Goal: Task Accomplishment & Management: Complete application form

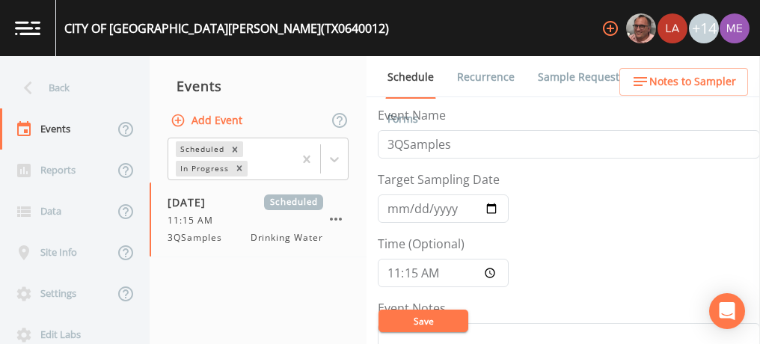
scroll to position [378, 0]
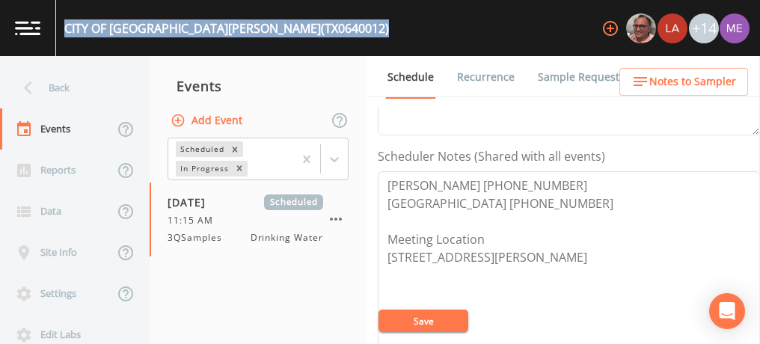
drag, startPoint x: 67, startPoint y: 25, endPoint x: 243, endPoint y: 31, distance: 175.8
click at [243, 31] on div "CITY OF [GEOGRAPHIC_DATA][PERSON_NAME] (TX0640012) +14" at bounding box center [380, 28] width 760 height 56
copy div "CITY OF [GEOGRAPHIC_DATA][PERSON_NAME] (TX0640012)"
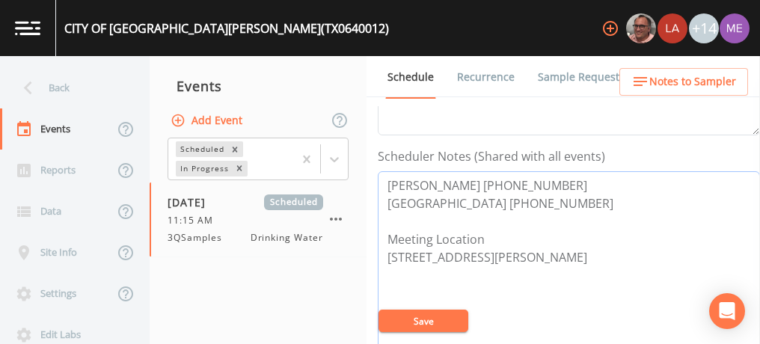
drag, startPoint x: 386, startPoint y: 183, endPoint x: 558, endPoint y: 180, distance: 172.1
click at [558, 180] on textarea "[PERSON_NAME] [PHONE_NUMBER] [GEOGRAPHIC_DATA] [PHONE_NUMBER] Meeting Location …" at bounding box center [569, 266] width 382 height 190
click at [564, 79] on link "Sample Requests" at bounding box center [581, 77] width 91 height 42
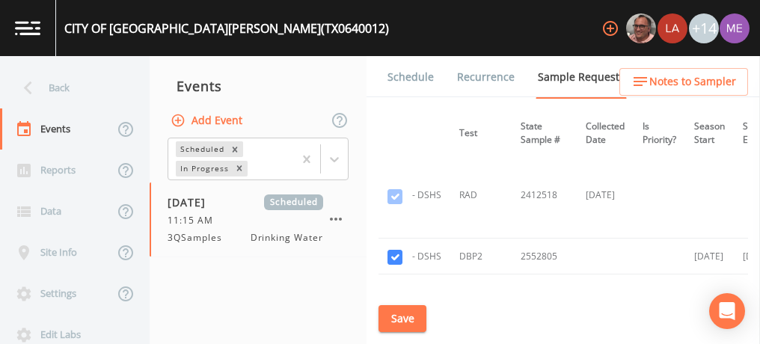
scroll to position [861, 235]
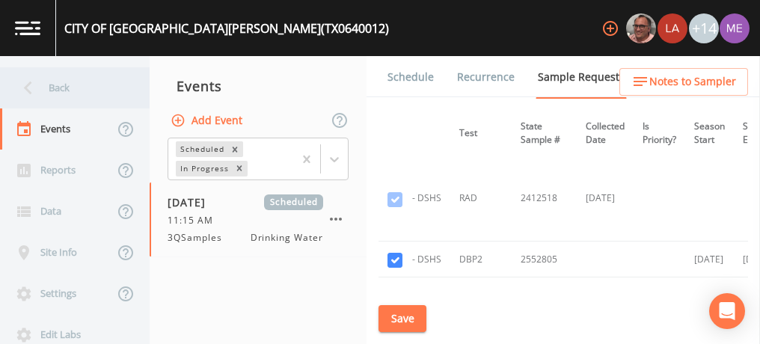
click at [57, 85] on div "Back" at bounding box center [67, 87] width 135 height 41
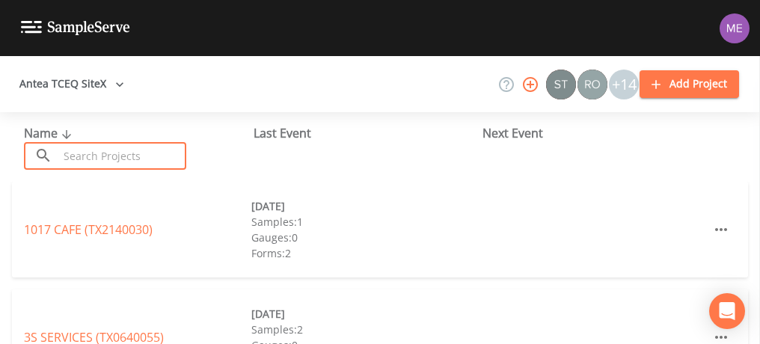
click at [84, 147] on input "text" at bounding box center [122, 156] width 128 height 28
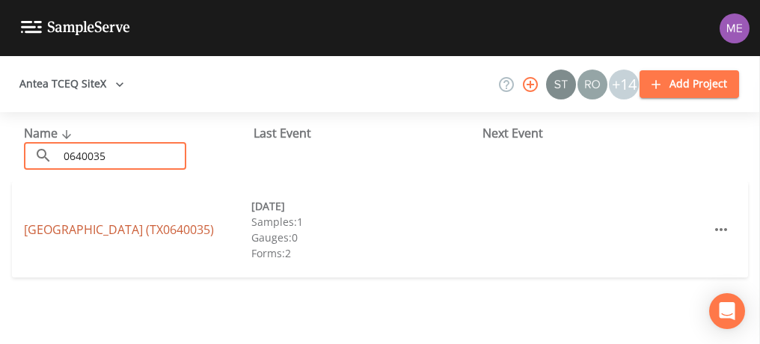
type input "0640035"
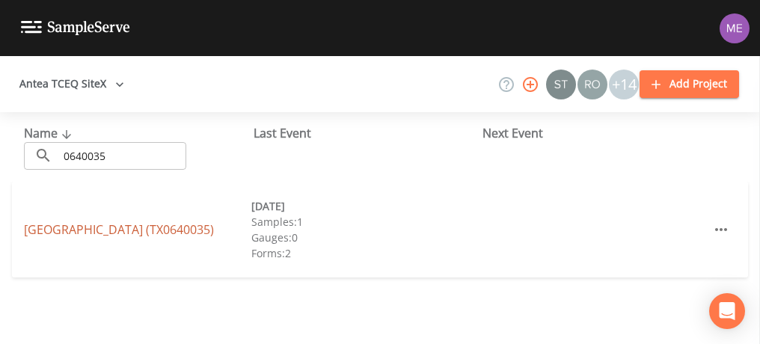
click at [87, 224] on link "[GEOGRAPHIC_DATA] (TX0640035)" at bounding box center [119, 229] width 190 height 16
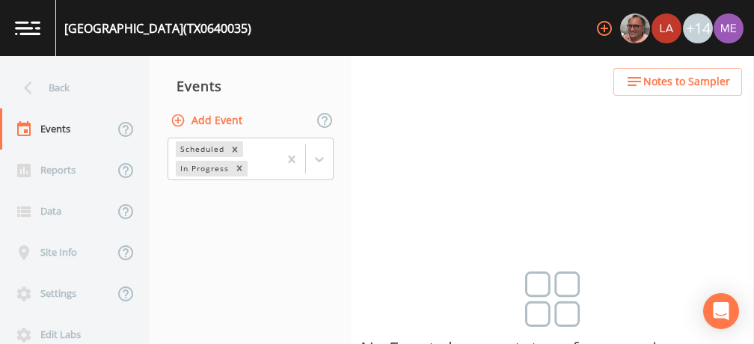
click at [200, 119] on button "Add Event" at bounding box center [208, 121] width 81 height 28
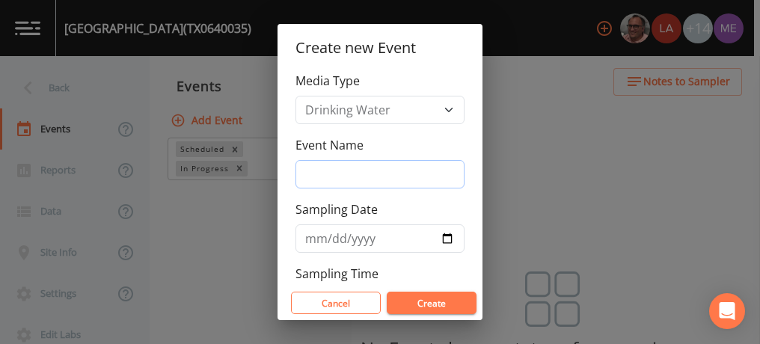
click at [313, 171] on input "Event Name" at bounding box center [379, 174] width 169 height 28
type input "3QSamples"
click at [312, 239] on input "Sampling Date" at bounding box center [379, 238] width 169 height 28
type input "[DATE]"
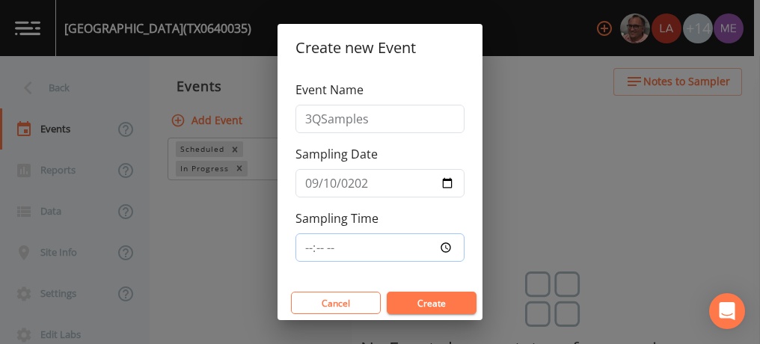
click at [310, 242] on input "Sampling Time" at bounding box center [379, 247] width 169 height 28
type input "12:00"
click at [407, 299] on button "Create" at bounding box center [432, 303] width 90 height 22
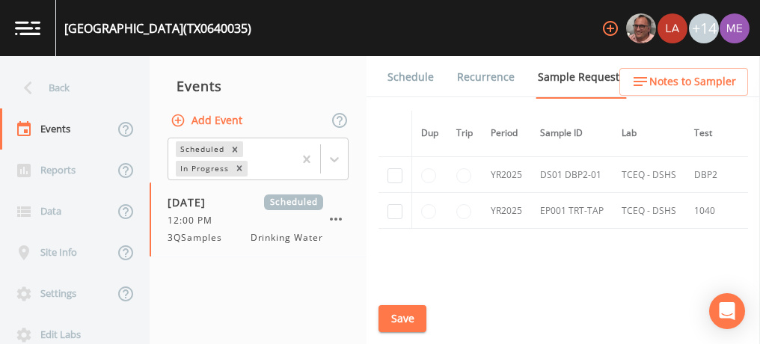
scroll to position [939, 0]
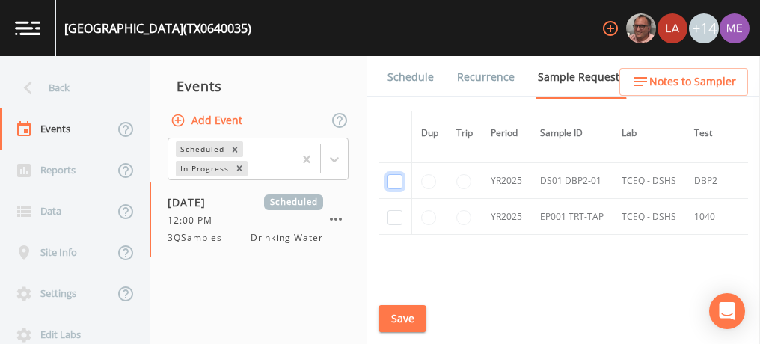
click at [398, 174] on input "checkbox" at bounding box center [394, 181] width 15 height 15
checkbox input "true"
click at [392, 215] on input "checkbox" at bounding box center [394, 217] width 15 height 15
checkbox input "true"
click at [401, 313] on button "Save" at bounding box center [402, 319] width 48 height 28
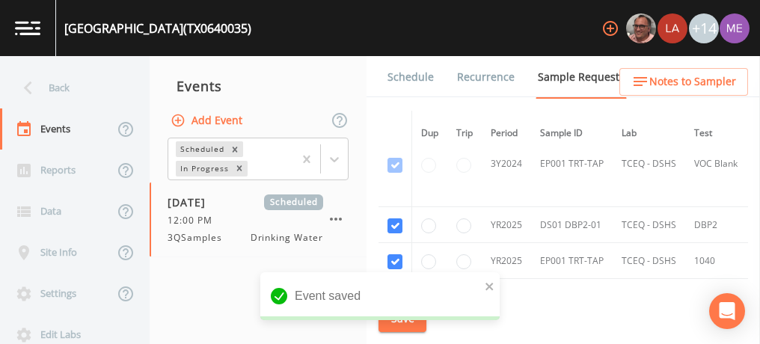
scroll to position [893, 0]
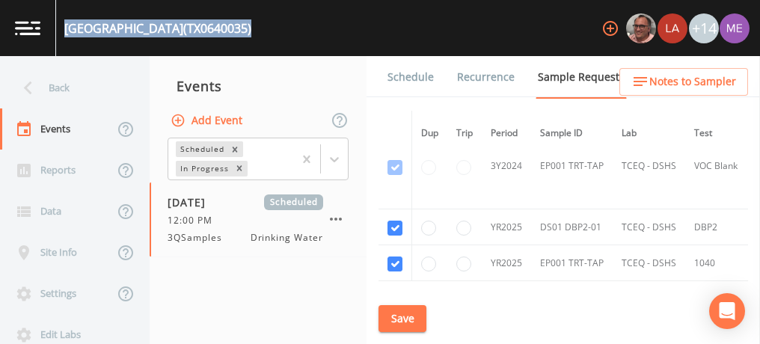
drag, startPoint x: 64, startPoint y: 28, endPoint x: 357, endPoint y: 41, distance: 292.7
click at [357, 41] on div "[GEOGRAPHIC_DATA] (TX0640035) +14" at bounding box center [380, 28] width 760 height 56
copy div "[GEOGRAPHIC_DATA] (TX0640035)"
click at [405, 80] on link "Schedule" at bounding box center [410, 77] width 51 height 42
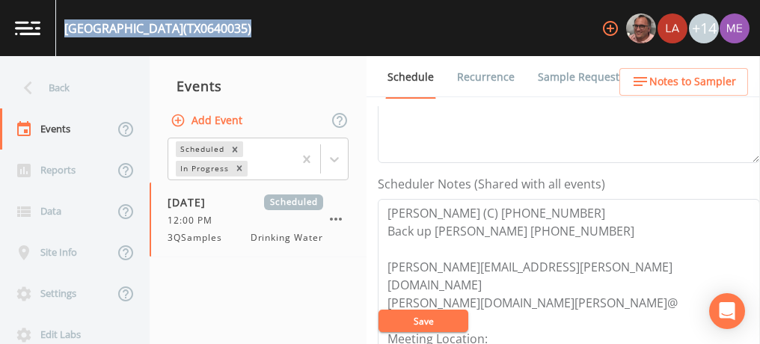
scroll to position [352, 0]
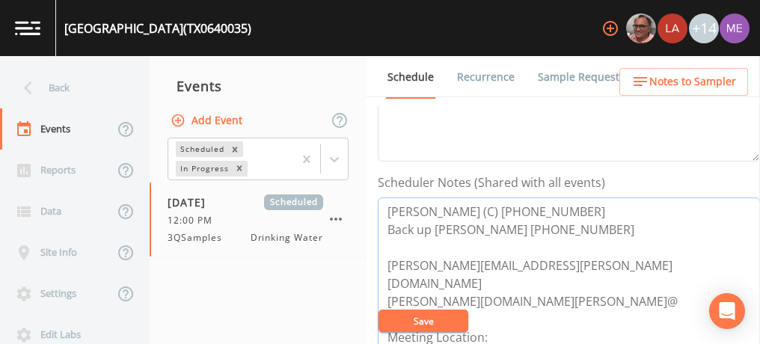
drag, startPoint x: 387, startPoint y: 206, endPoint x: 592, endPoint y: 228, distance: 206.2
click at [592, 228] on textarea "[PERSON_NAME] (C) [PHONE_NUMBER] Back up [PERSON_NAME] [PHONE_NUMBER] [PERSON_N…" at bounding box center [569, 292] width 382 height 190
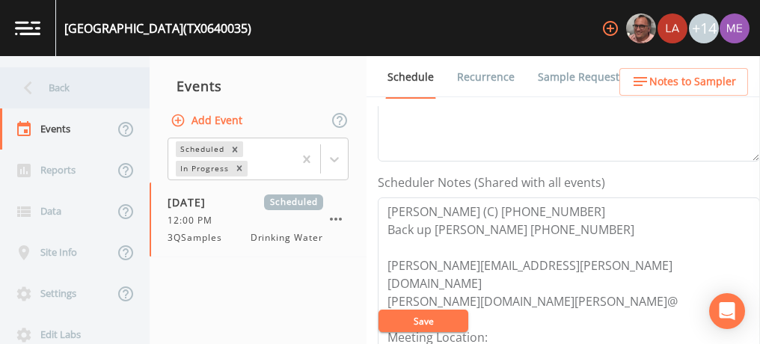
click at [61, 83] on div "Back" at bounding box center [67, 87] width 135 height 41
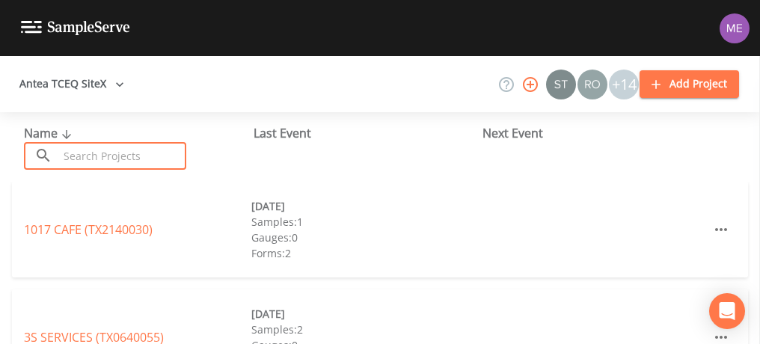
click at [79, 153] on input "text" at bounding box center [122, 156] width 128 height 28
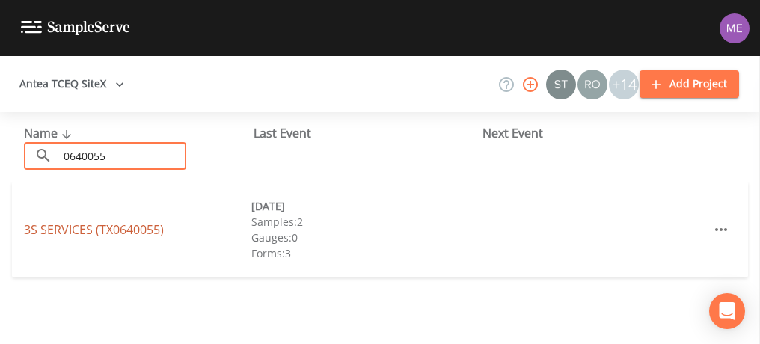
type input "0640055"
click at [93, 226] on link "3S SERVICES (TX0640055)" at bounding box center [94, 229] width 140 height 16
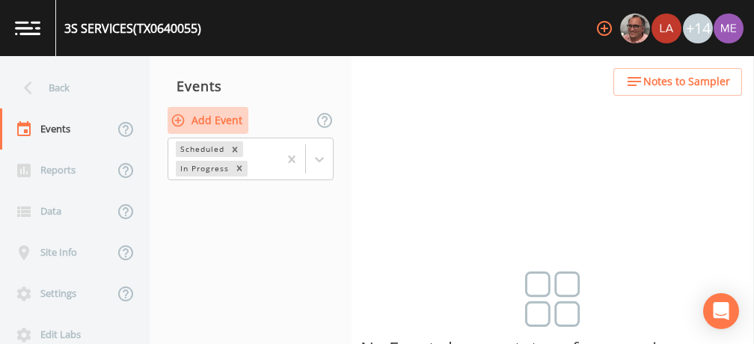
click at [233, 120] on button "Add Event" at bounding box center [208, 121] width 81 height 28
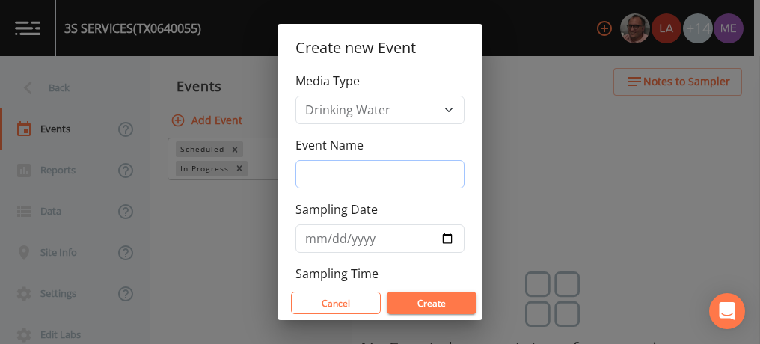
click at [348, 168] on input "Event Name" at bounding box center [379, 174] width 169 height 28
type input "3QSamples"
click at [312, 240] on input "Sampling Date" at bounding box center [379, 238] width 169 height 28
type input "[DATE]"
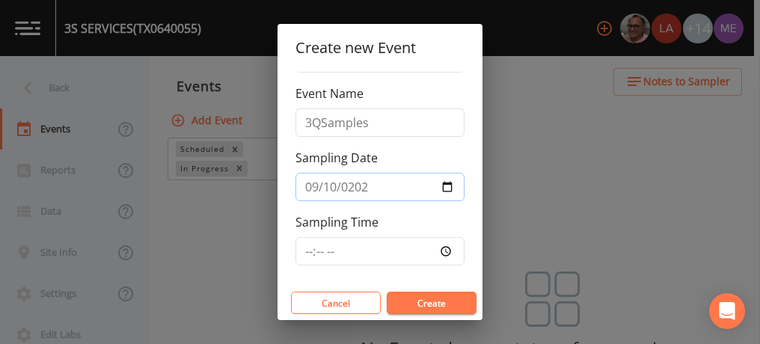
scroll to position [55, 0]
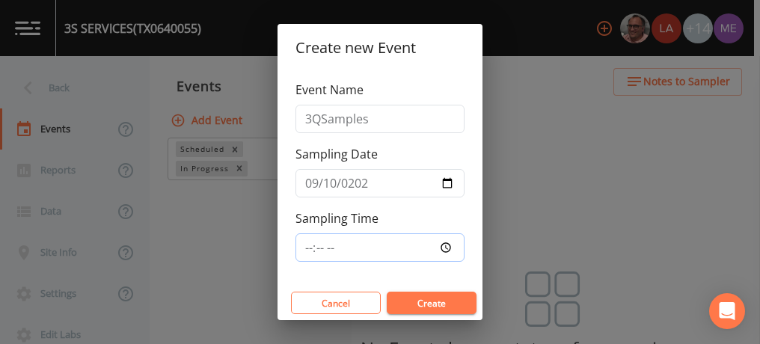
click at [308, 248] on input "Sampling Time" at bounding box center [379, 247] width 169 height 28
type input "13:00"
click at [426, 299] on button "Create" at bounding box center [432, 303] width 90 height 22
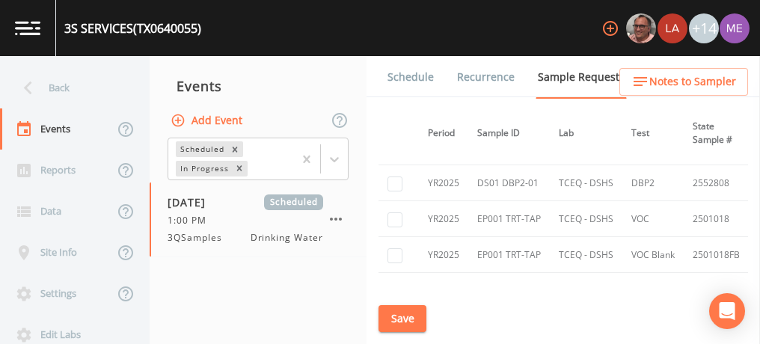
scroll to position [335, 62]
click at [398, 184] on input "checkbox" at bounding box center [394, 184] width 15 height 15
checkbox input "true"
click at [413, 325] on button "Save" at bounding box center [402, 319] width 48 height 28
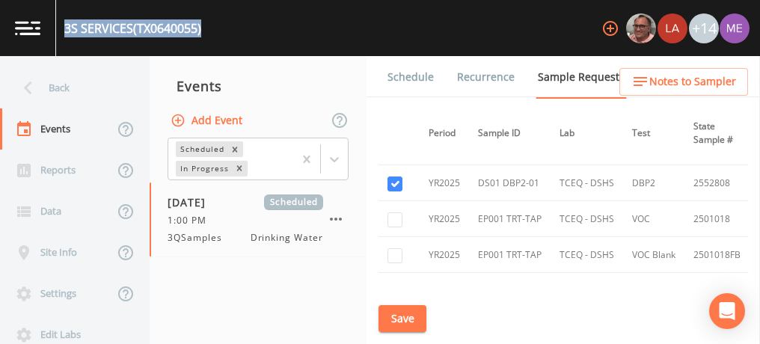
drag, startPoint x: 64, startPoint y: 26, endPoint x: 206, endPoint y: 26, distance: 142.1
click at [206, 26] on div "3S SERVICES (TX0640055) +14" at bounding box center [380, 28] width 760 height 56
copy div "3S SERVICES (TX0640055)"
click at [401, 314] on button "Save" at bounding box center [402, 319] width 48 height 28
click at [411, 73] on link "Schedule" at bounding box center [410, 77] width 51 height 42
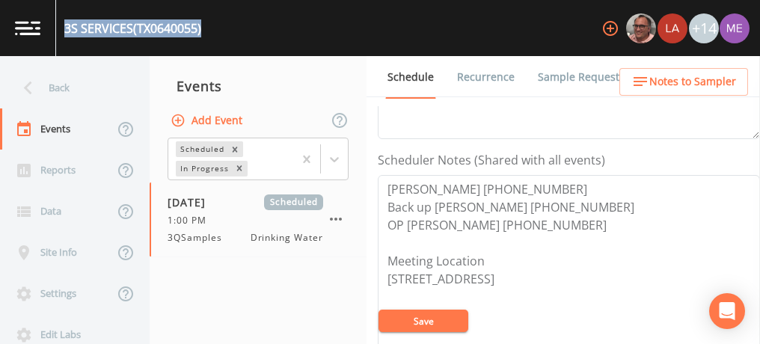
scroll to position [375, 0]
drag, startPoint x: 383, startPoint y: 218, endPoint x: 542, endPoint y: 223, distance: 159.4
click at [542, 223] on textarea "[PERSON_NAME] [PHONE_NUMBER] Back up [PERSON_NAME] [PHONE_NUMBER] OP [PERSON_NA…" at bounding box center [569, 269] width 382 height 190
click at [381, 187] on textarea "[PERSON_NAME] [PHONE_NUMBER] Back up [PERSON_NAME] [PHONE_NUMBER] OP [PERSON_NA…" at bounding box center [569, 269] width 382 height 190
drag, startPoint x: 384, startPoint y: 186, endPoint x: 545, endPoint y: 216, distance: 163.6
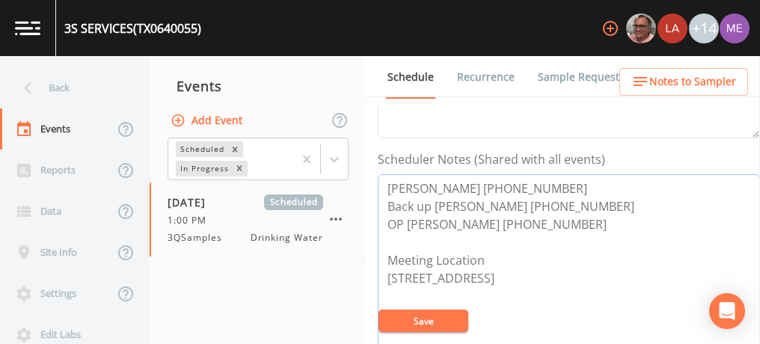
click at [545, 216] on textarea "[PERSON_NAME] [PHONE_NUMBER] Back up [PERSON_NAME] [PHONE_NUMBER] OP [PERSON_NA…" at bounding box center [569, 269] width 382 height 190
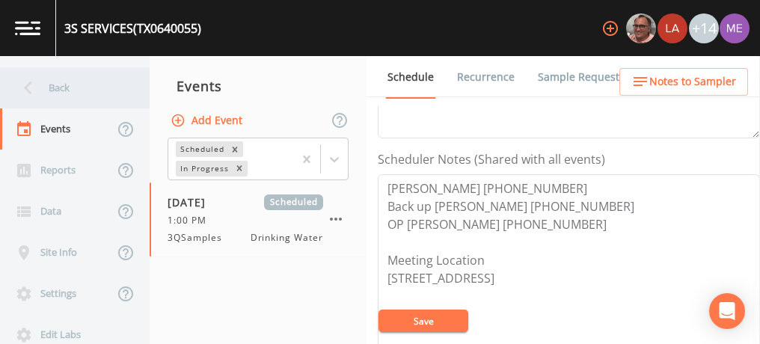
click at [64, 89] on div "Back" at bounding box center [67, 87] width 135 height 41
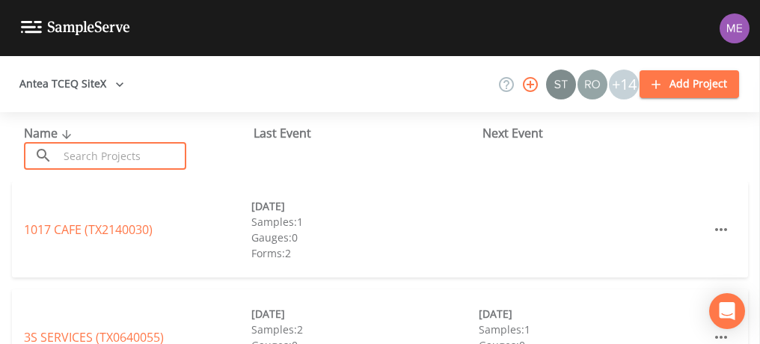
click at [96, 153] on input "text" at bounding box center [122, 156] width 128 height 28
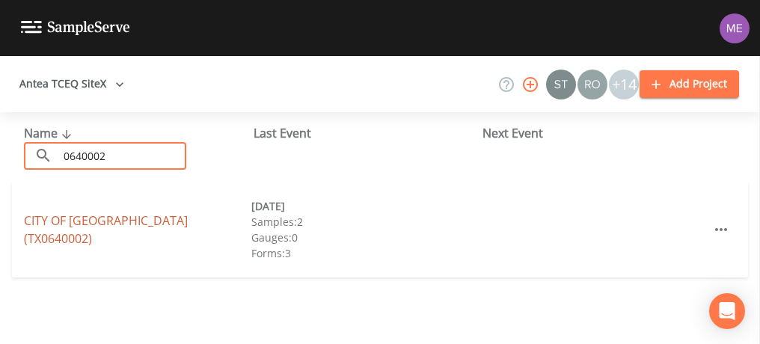
type input "0640002"
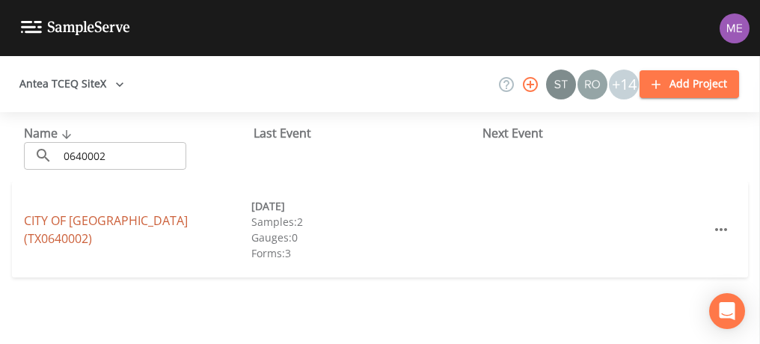
click at [116, 232] on link "CITY OF [GEOGRAPHIC_DATA] (TX0640002)" at bounding box center [106, 229] width 164 height 34
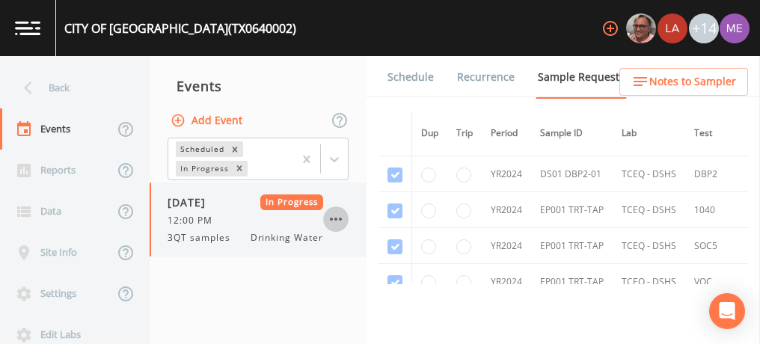
click at [334, 218] on icon "button" at bounding box center [336, 219] width 12 height 3
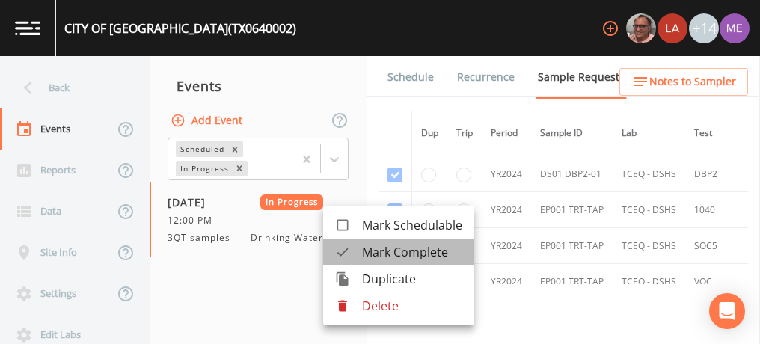
click at [372, 251] on span "Mark Complete" at bounding box center [412, 252] width 100 height 18
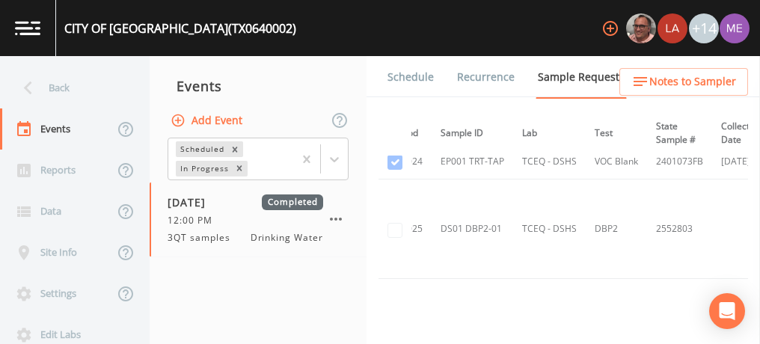
scroll to position [156, 33]
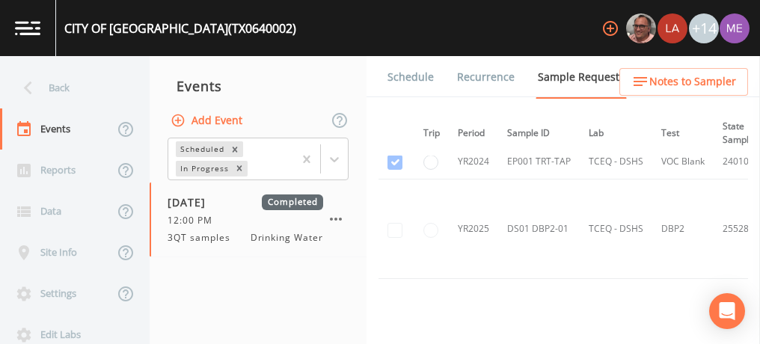
click at [397, 230] on td at bounding box center [395, 229] width 34 height 99
click at [393, 228] on td at bounding box center [395, 229] width 34 height 99
click at [235, 123] on button "Add Event" at bounding box center [208, 121] width 81 height 28
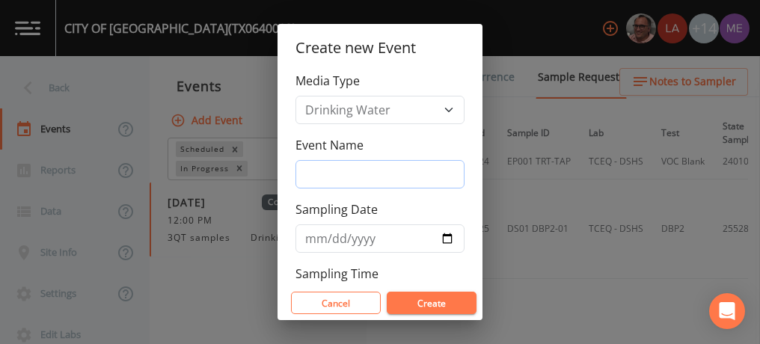
click at [313, 176] on input "Event Name" at bounding box center [379, 174] width 169 height 28
type input "3QSamples"
click at [324, 237] on input "Sampling Date" at bounding box center [379, 238] width 169 height 28
type input "[DATE]"
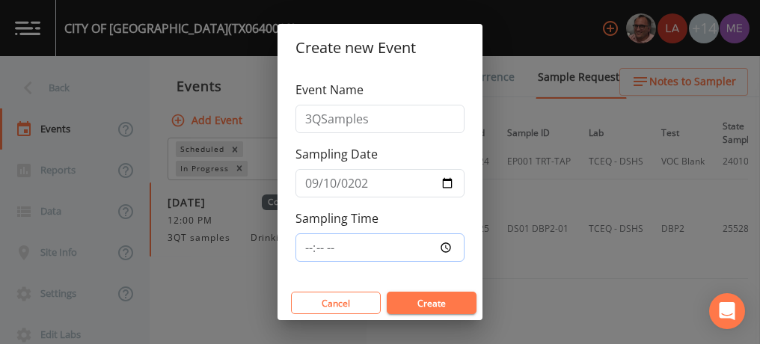
click at [307, 240] on input "Sampling Time" at bounding box center [379, 247] width 169 height 28
type input "13:45"
click at [413, 304] on button "Create" at bounding box center [432, 303] width 90 height 22
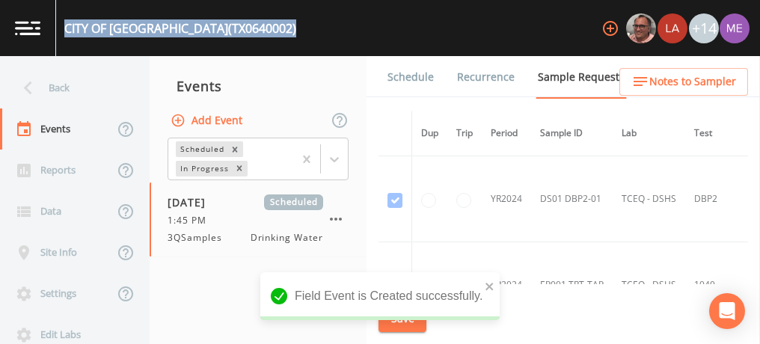
drag, startPoint x: 64, startPoint y: 25, endPoint x: 287, endPoint y: 32, distance: 223.7
click at [287, 32] on div "CITY OF [GEOGRAPHIC_DATA] (TX0640002) +14" at bounding box center [380, 28] width 760 height 56
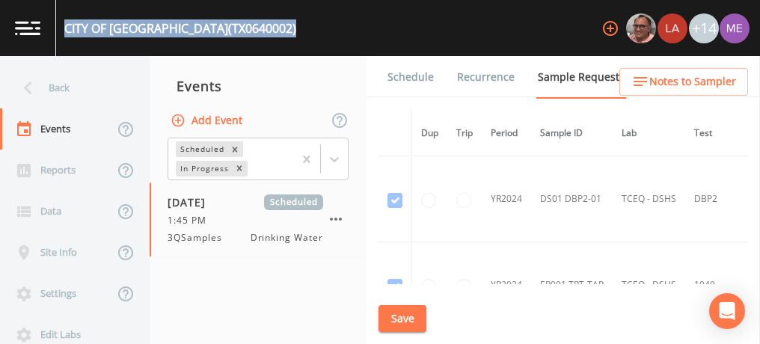
copy div "CITY OF [GEOGRAPHIC_DATA] (TX0640002)"
click at [417, 70] on link "Schedule" at bounding box center [410, 77] width 51 height 42
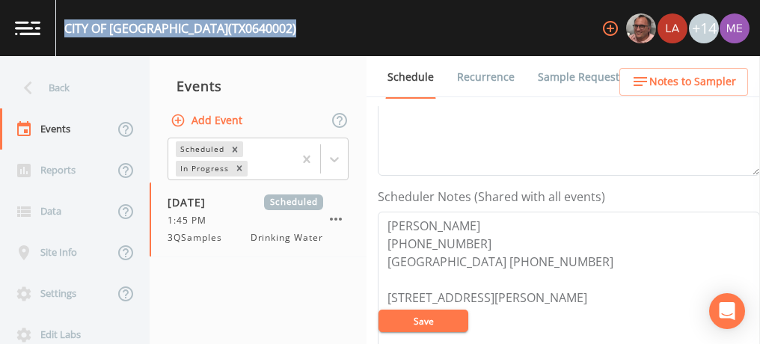
scroll to position [344, 0]
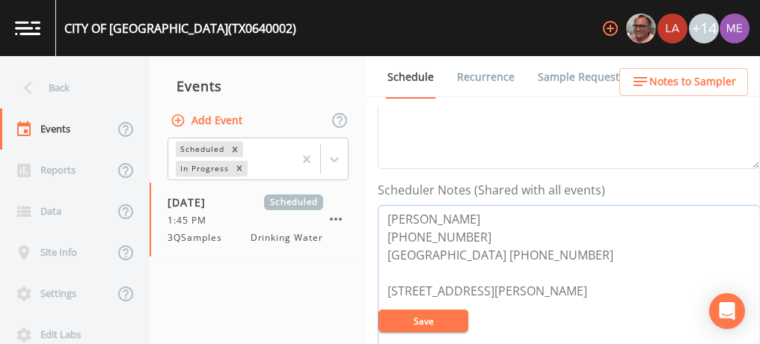
drag, startPoint x: 384, startPoint y: 218, endPoint x: 461, endPoint y: 232, distance: 78.3
click at [461, 232] on textarea "[PERSON_NAME] [PHONE_NUMBER] [GEOGRAPHIC_DATA] [PHONE_NUMBER] [STREET_ADDRESS][…" at bounding box center [569, 300] width 382 height 190
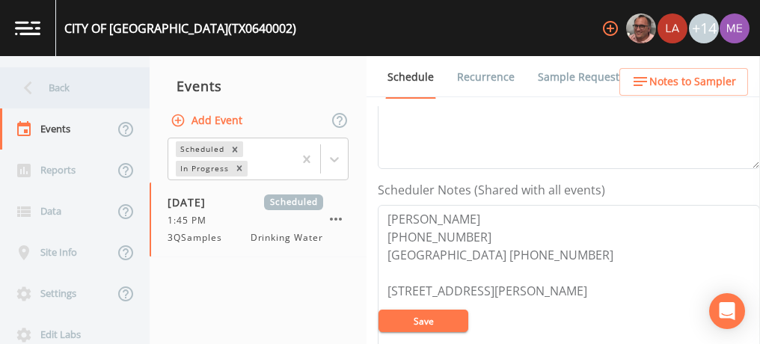
click at [52, 93] on div "Back" at bounding box center [67, 87] width 135 height 41
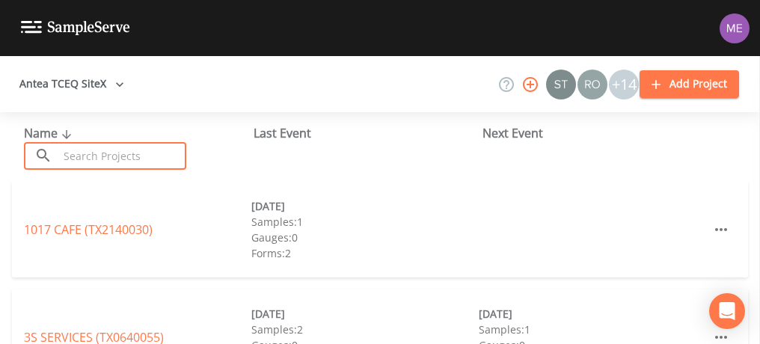
click at [88, 157] on input "text" at bounding box center [122, 156] width 128 height 28
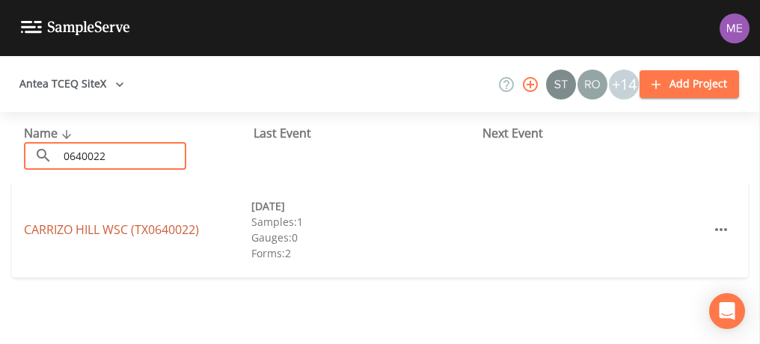
type input "0640022"
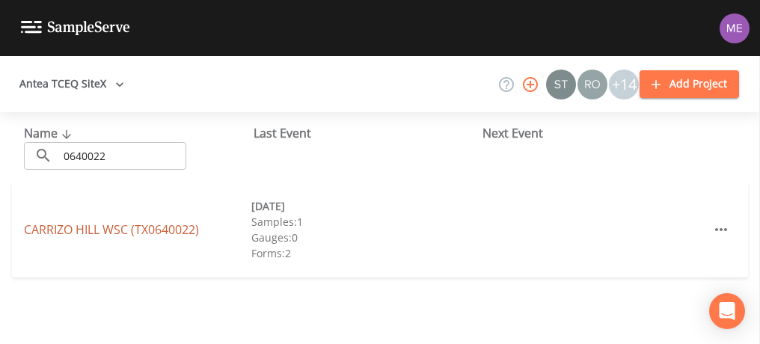
click at [113, 226] on link "CARRIZO HILL WSC (TX0640022)" at bounding box center [111, 229] width 175 height 16
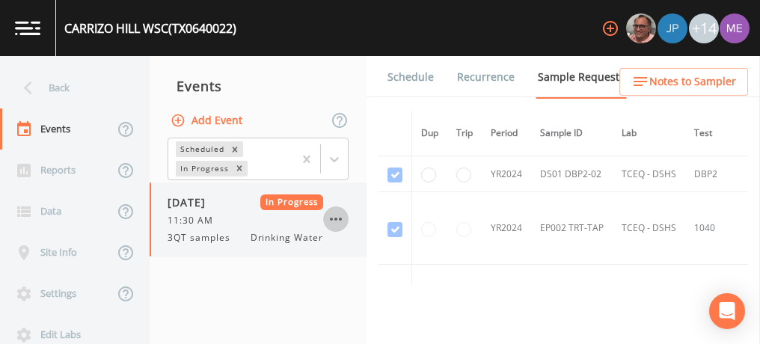
click at [337, 215] on icon "button" at bounding box center [336, 219] width 18 height 18
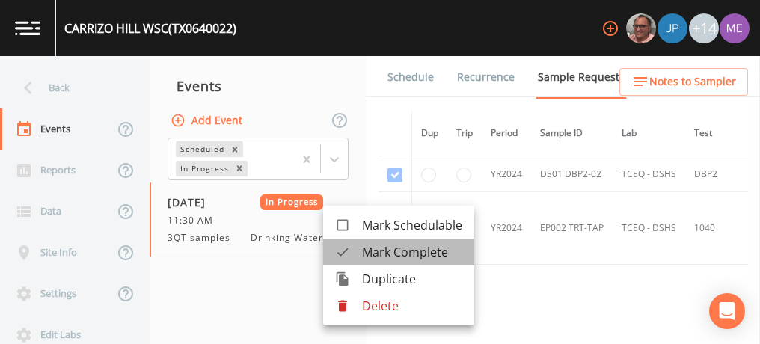
click at [366, 246] on span "Mark Complete" at bounding box center [412, 252] width 100 height 18
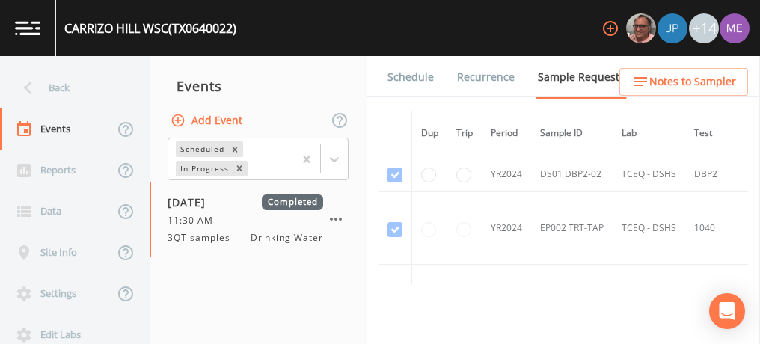
click at [223, 120] on button "Add Event" at bounding box center [208, 121] width 81 height 28
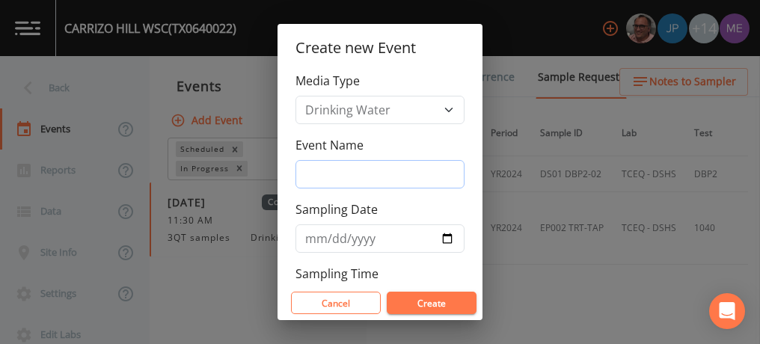
click at [320, 174] on input "Event Name" at bounding box center [379, 174] width 169 height 28
type input "3QSamples"
click at [316, 237] on input "Sampling Date" at bounding box center [379, 238] width 169 height 28
type input "[DATE]"
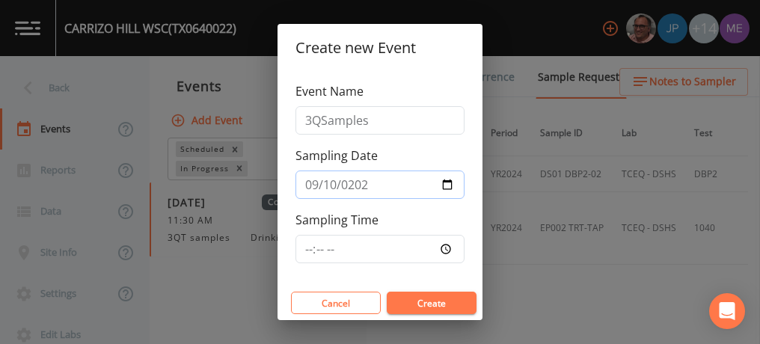
scroll to position [55, 0]
click at [309, 241] on input "Sampling Time" at bounding box center [379, 247] width 169 height 28
type input "13:45"
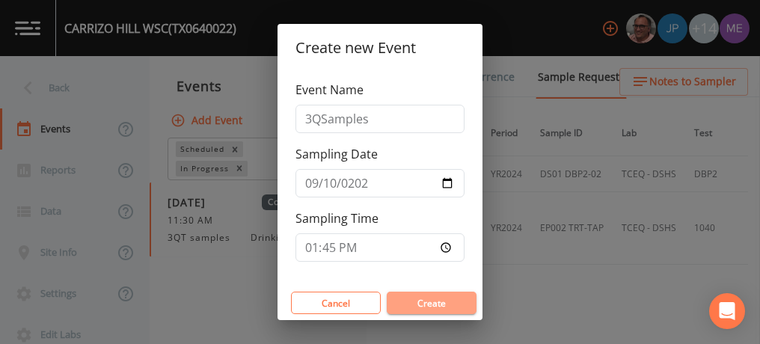
click at [408, 298] on button "Create" at bounding box center [432, 303] width 90 height 22
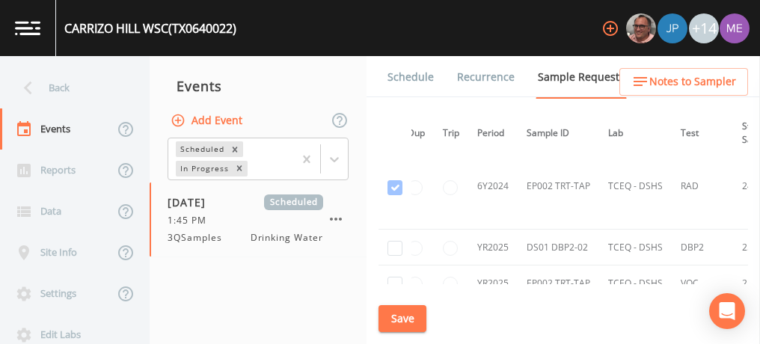
scroll to position [787, 0]
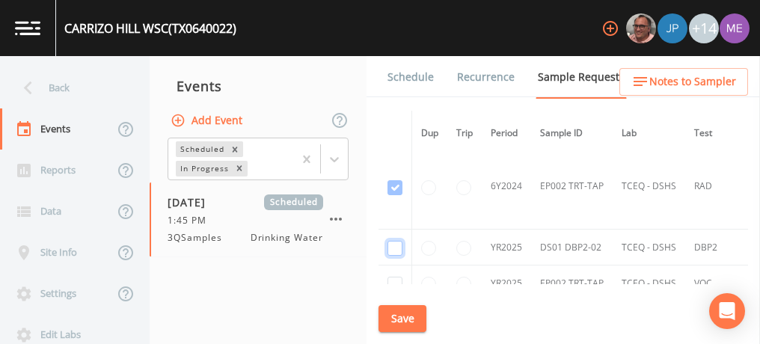
click at [392, 246] on input "checkbox" at bounding box center [394, 248] width 15 height 15
checkbox input "true"
click at [408, 317] on button "Save" at bounding box center [402, 319] width 48 height 28
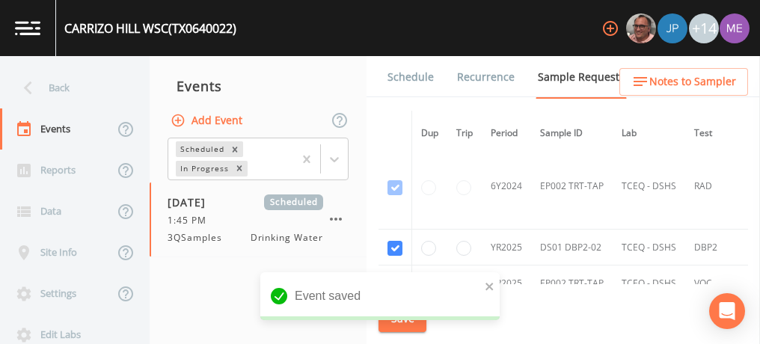
click at [420, 82] on link "Schedule" at bounding box center [410, 77] width 51 height 42
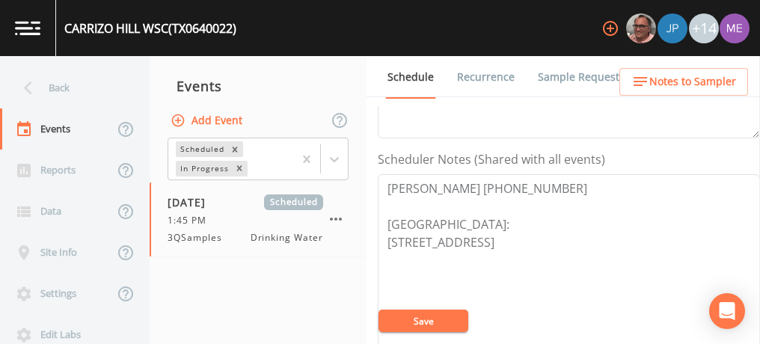
scroll to position [408, 0]
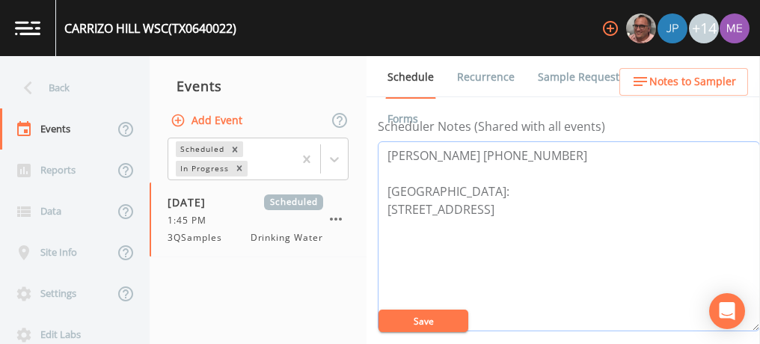
drag, startPoint x: 387, startPoint y: 150, endPoint x: 496, endPoint y: 144, distance: 109.4
click at [496, 144] on textarea "[PERSON_NAME] [PHONE_NUMBER] [GEOGRAPHIC_DATA]: [STREET_ADDRESS]" at bounding box center [569, 236] width 382 height 190
click at [69, 29] on div "CARRIZO HILL WSC (TX0640022)" at bounding box center [150, 28] width 172 height 18
click at [66, 28] on div "CARRIZO HILL WSC (TX0640022)" at bounding box center [150, 28] width 172 height 18
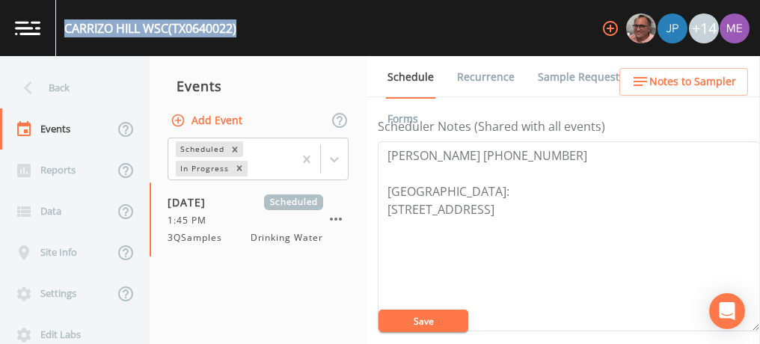
drag, startPoint x: 66, startPoint y: 28, endPoint x: 241, endPoint y: 28, distance: 175.0
click at [241, 28] on div "CARRIZO HILL WSC (TX0640022) +14" at bounding box center [380, 28] width 760 height 56
copy div "CARRIZO HILL WSC (TX0640022)"
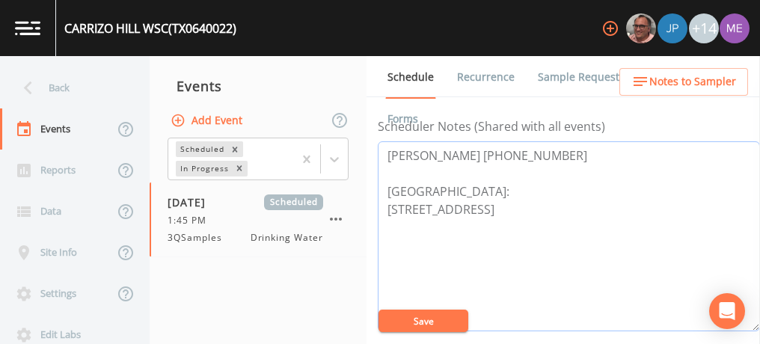
drag, startPoint x: 387, startPoint y: 153, endPoint x: 503, endPoint y: 145, distance: 115.4
click at [503, 145] on textarea "[PERSON_NAME] [PHONE_NUMBER] [GEOGRAPHIC_DATA]: [STREET_ADDRESS]" at bounding box center [569, 236] width 382 height 190
